Goal: Information Seeking & Learning: Learn about a topic

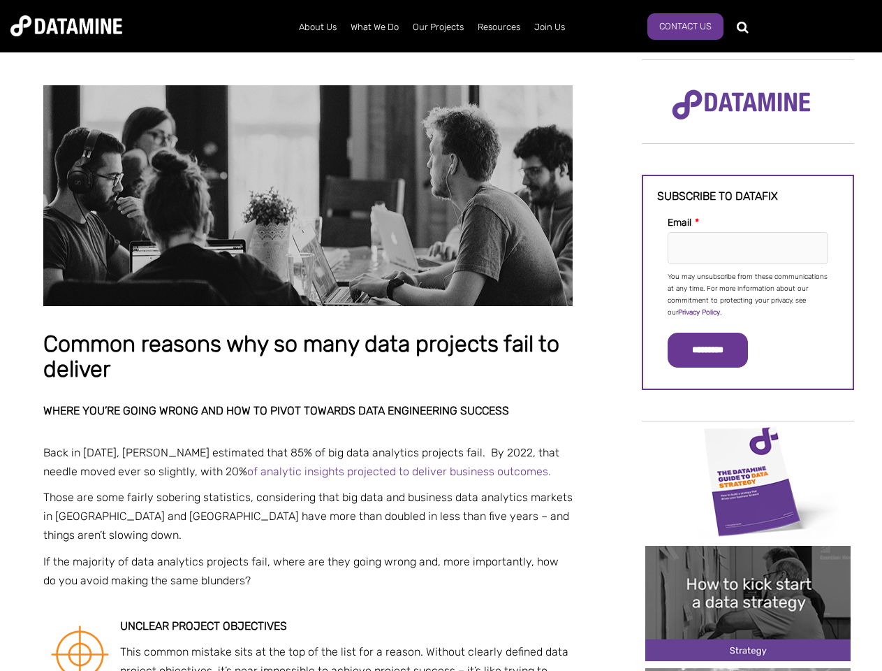
click at [748, 293] on p "You may unsubscribe from these communications at any time. For more information…" at bounding box center [748, 295] width 161 height 48
click at [716, 350] on input "*********" at bounding box center [708, 350] width 80 height 35
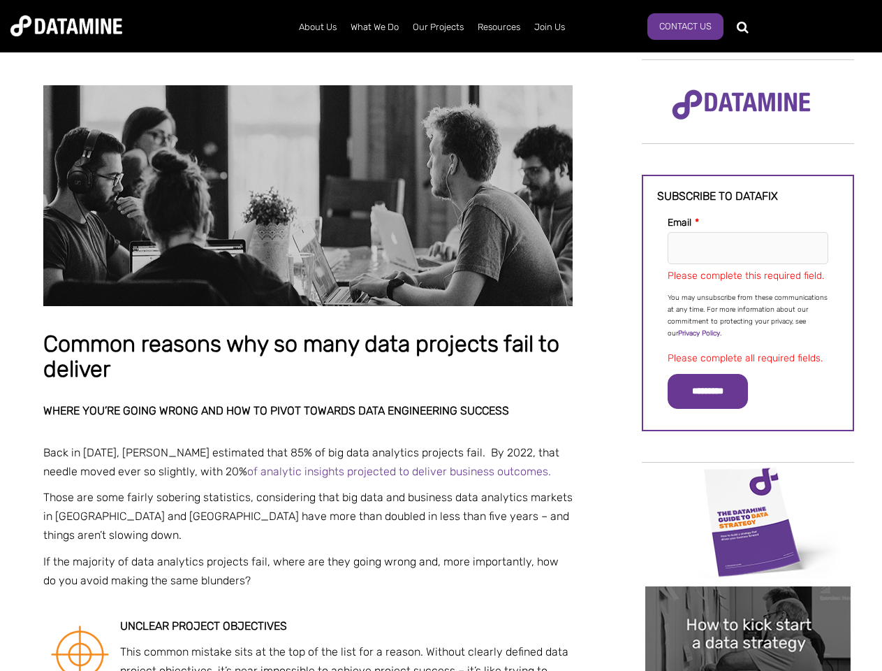
click at [748, 480] on img "Image grid with {{ image_count }} images." at bounding box center [748, 521] width 205 height 115
click at [748, 480] on div "✕" at bounding box center [441, 335] width 882 height 671
click at [748, 603] on div "✕" at bounding box center [441, 335] width 882 height 671
click at [748, 603] on img "Image grid with {{ image_count }} images." at bounding box center [748, 643] width 205 height 115
click at [748, 669] on div "✕" at bounding box center [441, 335] width 882 height 671
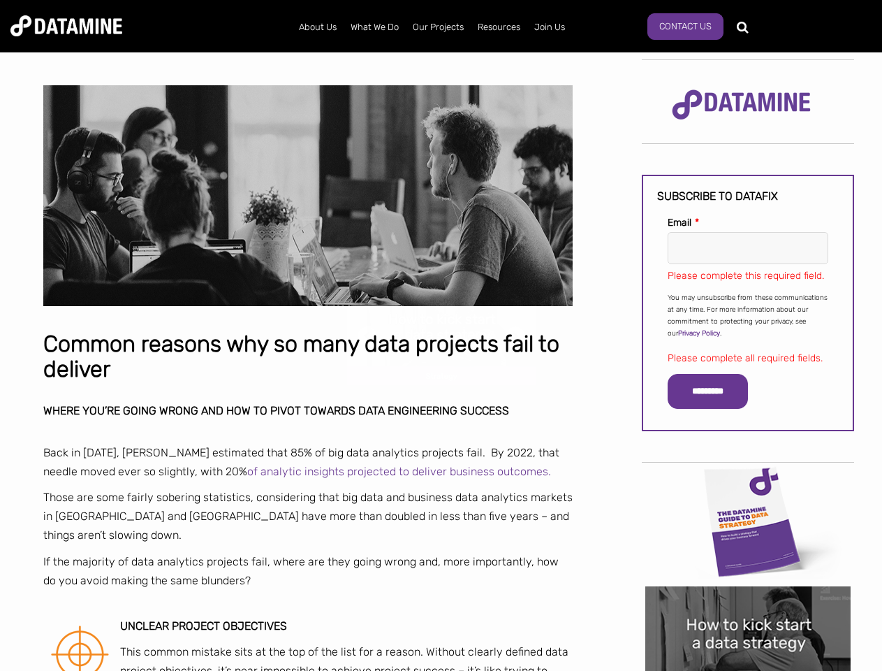
click at [748, 669] on div "✕" at bounding box center [441, 335] width 882 height 671
